Goal: Task Accomplishment & Management: Use online tool/utility

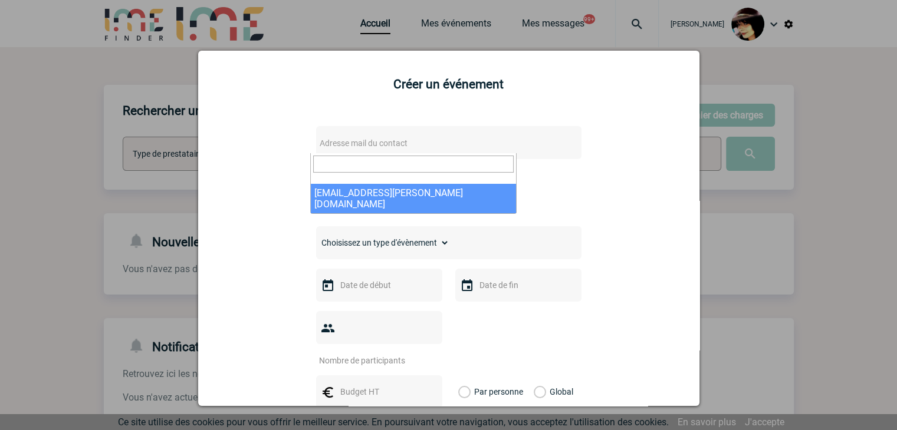
click at [771, 245] on div at bounding box center [448, 215] width 897 height 430
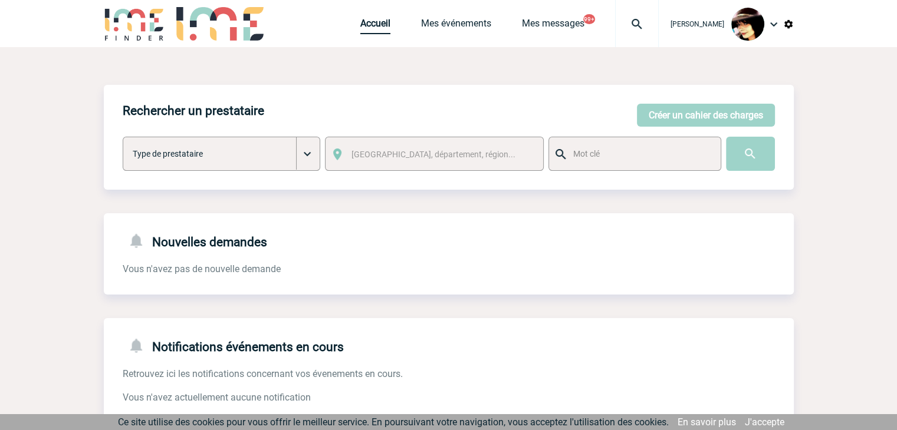
click at [360, 25] on link "Accueil" at bounding box center [375, 26] width 30 height 17
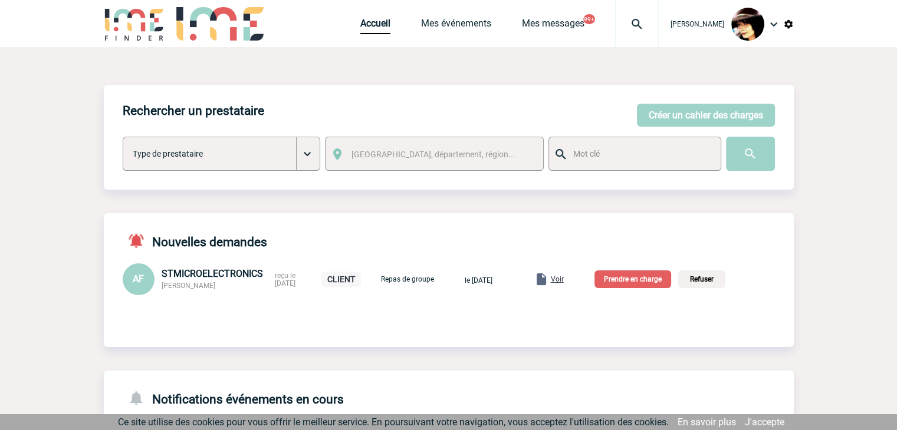
click at [564, 280] on span "Voir" at bounding box center [557, 279] width 13 height 8
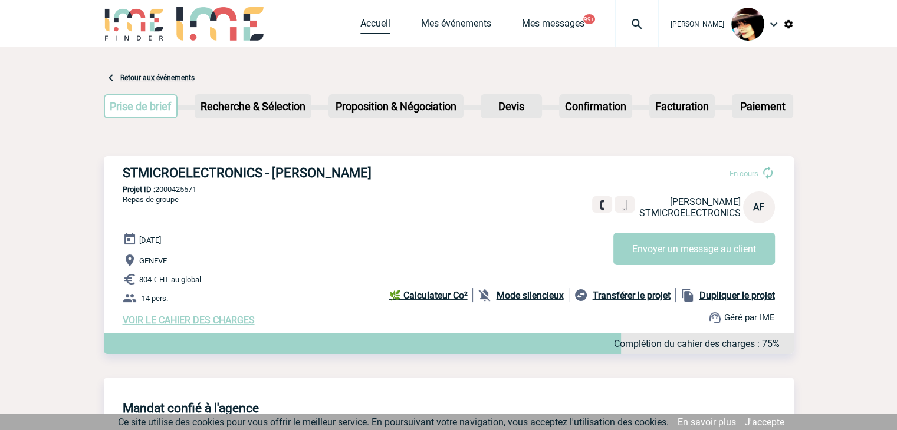
click at [360, 18] on link "Accueil" at bounding box center [375, 26] width 30 height 17
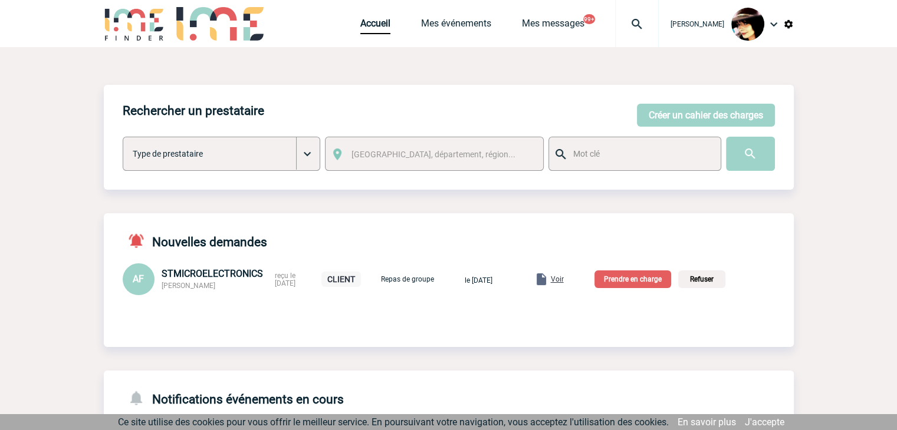
click at [631, 284] on p "Prendre en charge" at bounding box center [632, 280] width 77 height 18
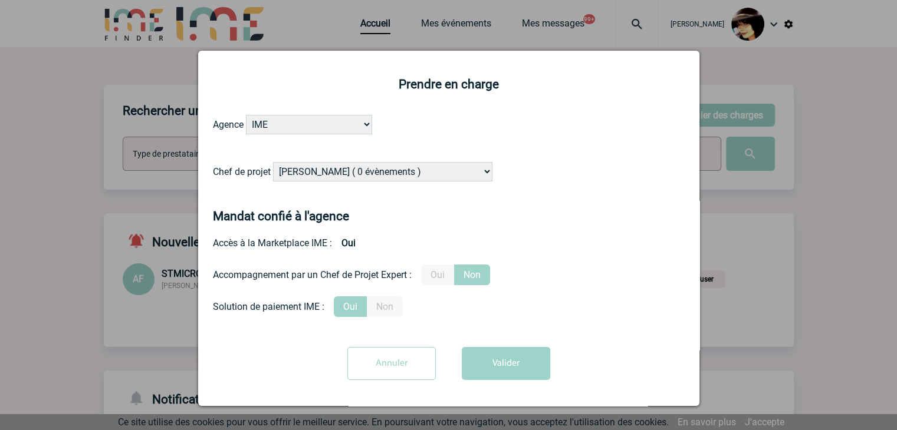
click at [399, 170] on select "Alizée VERLAGUET ( 0 évènements ) Anne-Françoise BONHOMME ( 180 évènements ) An…" at bounding box center [382, 171] width 219 height 19
select select "121547"
click at [273, 163] on select "Alizée VERLAGUET ( 0 évènements ) Anne-Françoise BONHOMME ( 180 évènements ) An…" at bounding box center [382, 171] width 219 height 19
click at [436, 274] on label "Oui" at bounding box center [437, 275] width 33 height 21
click at [0, 0] on input "Oui" at bounding box center [0, 0] width 0 height 0
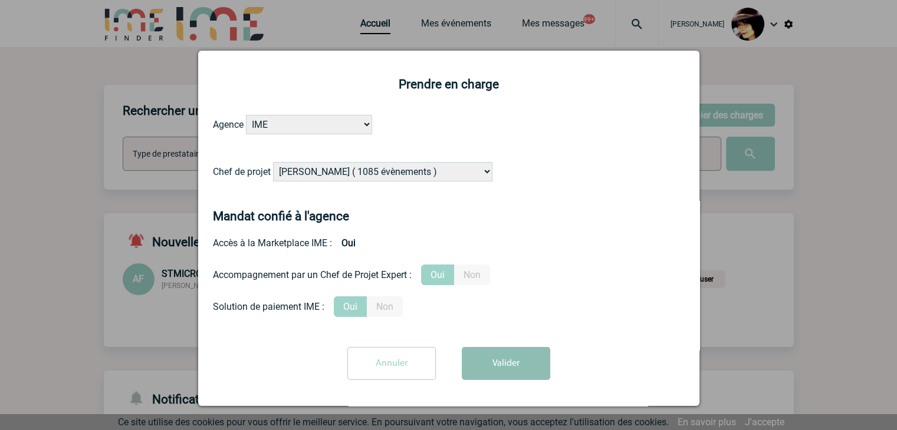
click at [492, 368] on button "Valider" at bounding box center [506, 363] width 88 height 33
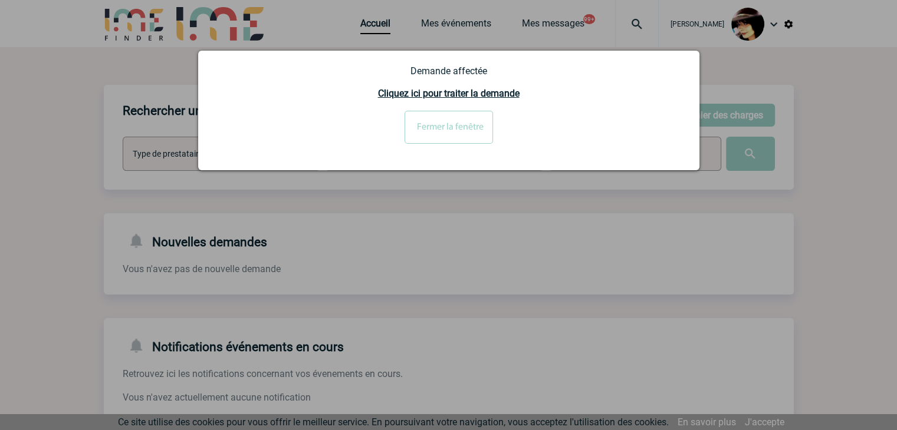
click at [446, 126] on input "Fermer la fenêtre" at bounding box center [448, 127] width 88 height 33
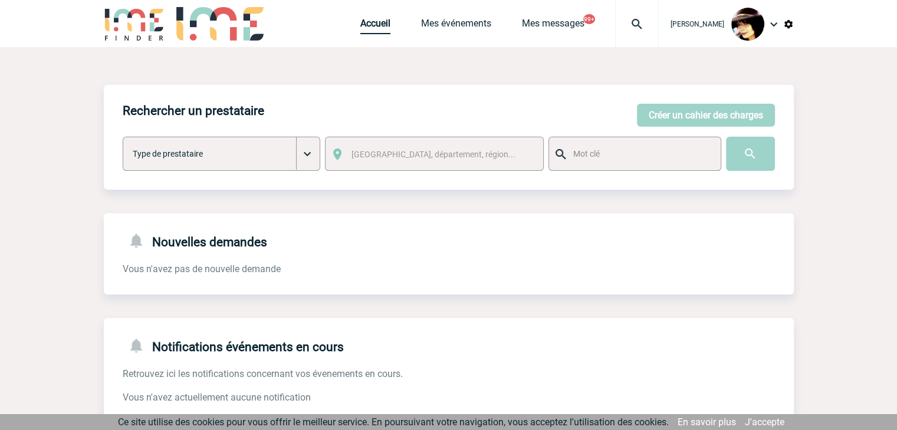
click at [375, 29] on link "Accueil" at bounding box center [375, 26] width 30 height 17
click at [360, 29] on link "Accueil" at bounding box center [375, 26] width 30 height 17
click at [366, 29] on link "Accueil" at bounding box center [375, 26] width 30 height 17
